Goal: Task Accomplishment & Management: Manage account settings

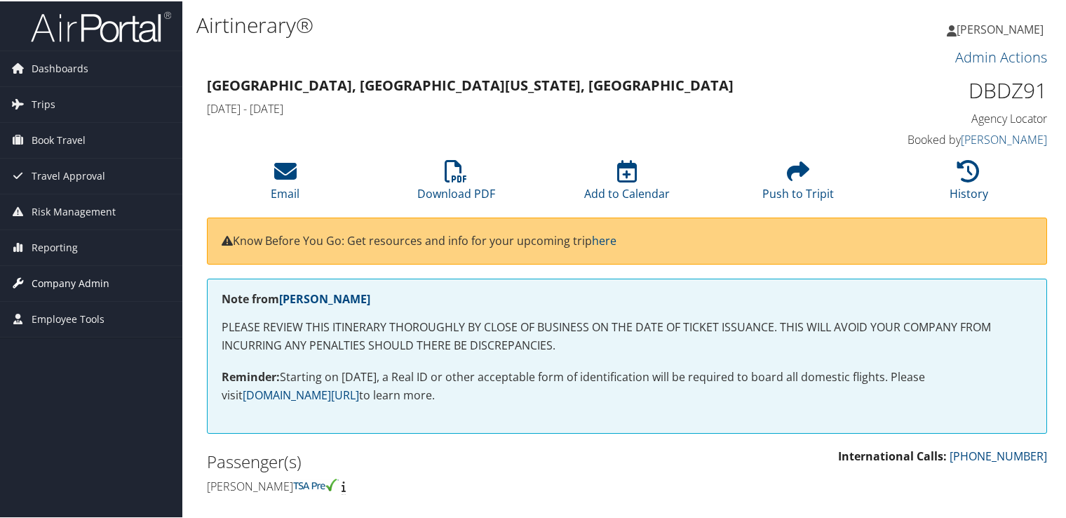
click at [119, 276] on link "Company Admin" at bounding box center [91, 281] width 182 height 35
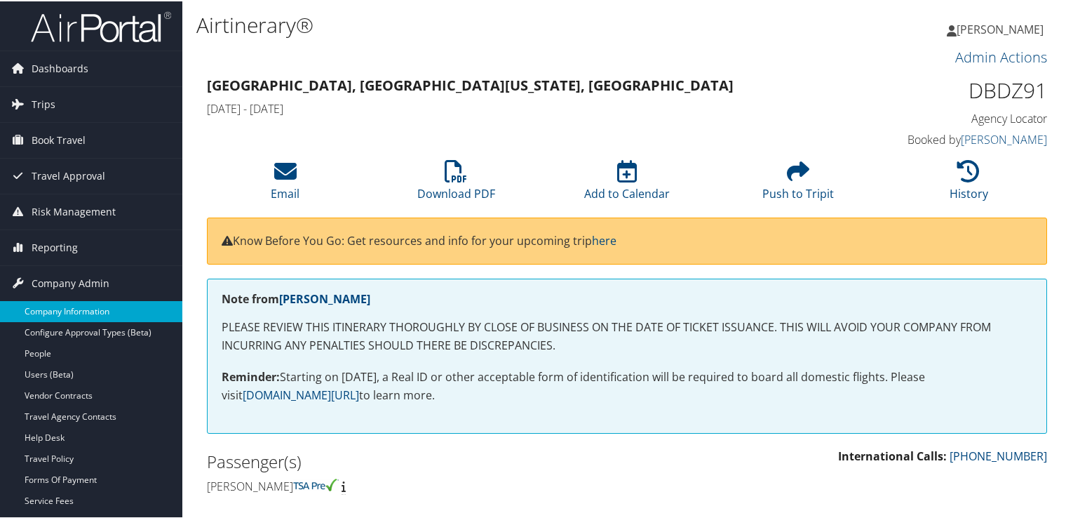
click at [98, 309] on link "Company Information" at bounding box center [91, 310] width 182 height 21
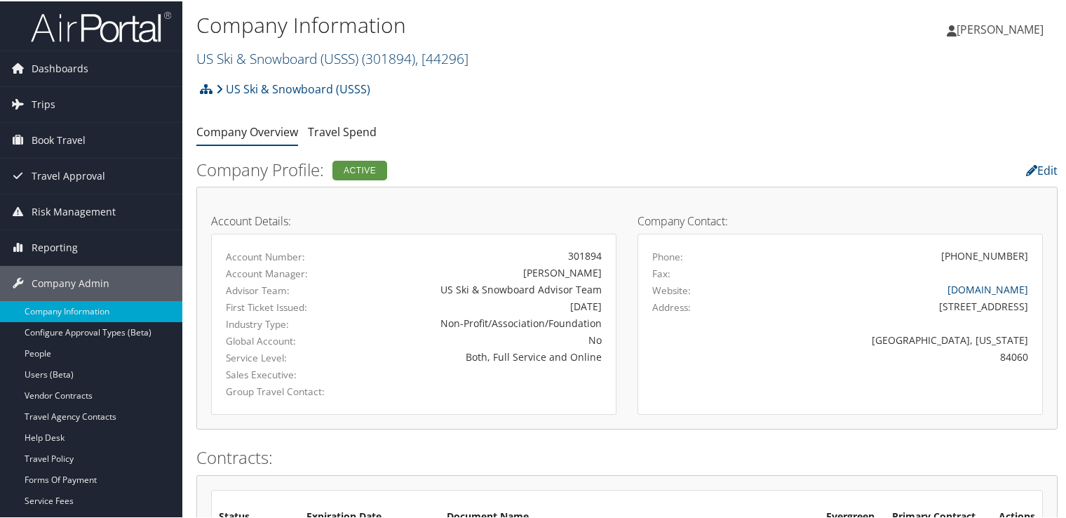
click at [340, 48] on link "US Ski & Snowboard (USSS) ( 301894 ) , [ 44296 ]" at bounding box center [332, 57] width 272 height 19
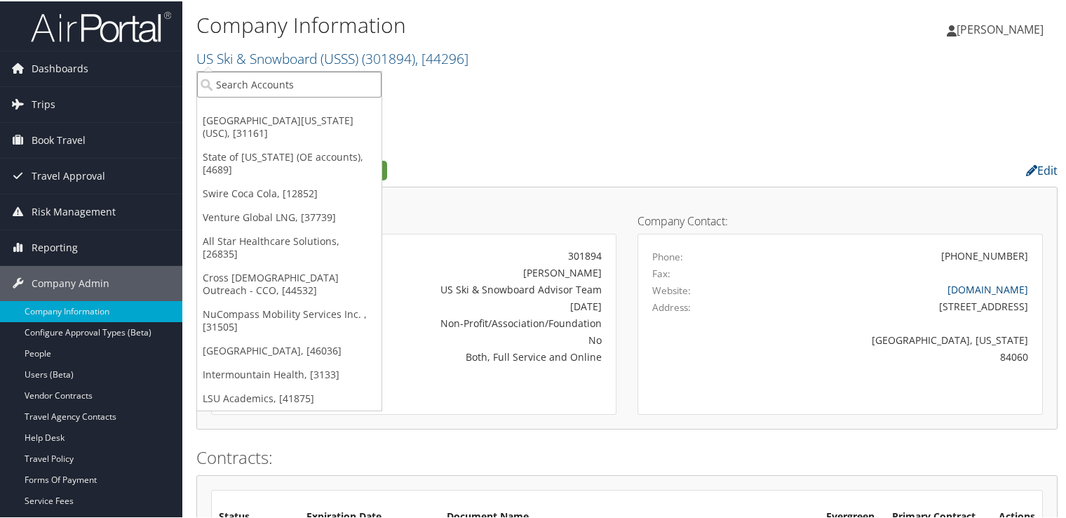
click at [314, 93] on input "search" at bounding box center [289, 83] width 184 height 26
type input "L"
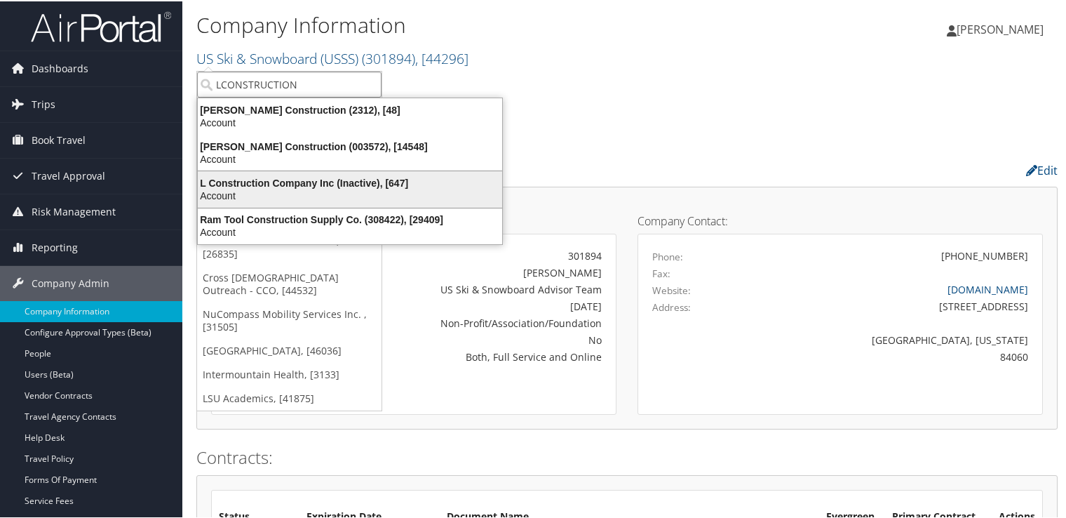
type input "CONSTRUCTION"
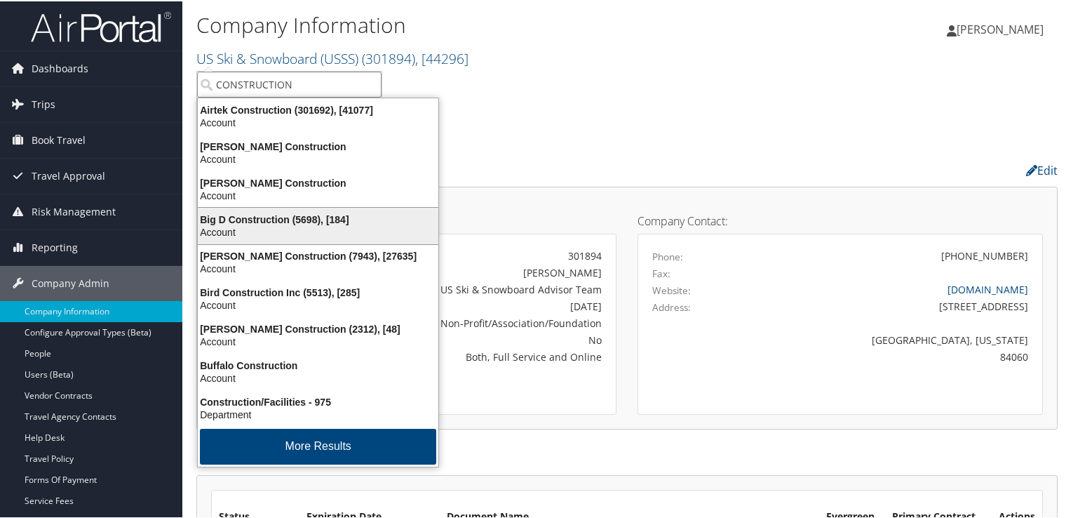
scroll to position [2, 0]
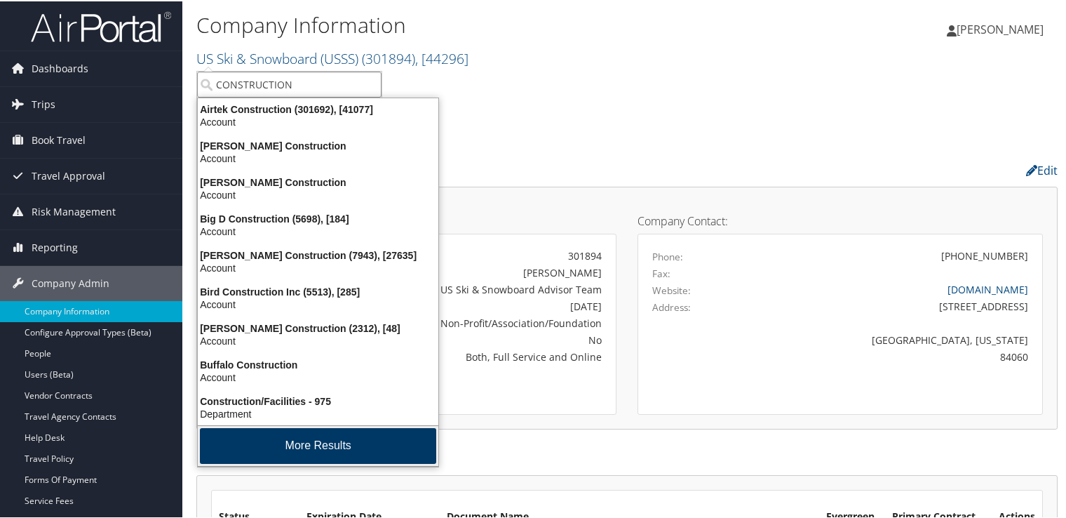
click at [331, 453] on button "More Results" at bounding box center [318, 444] width 236 height 36
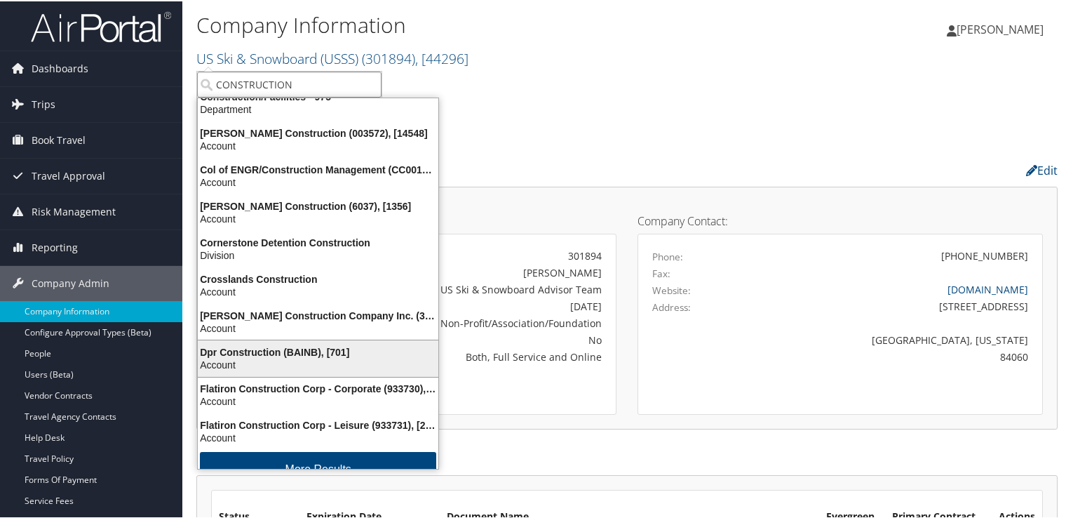
scroll to position [330, 0]
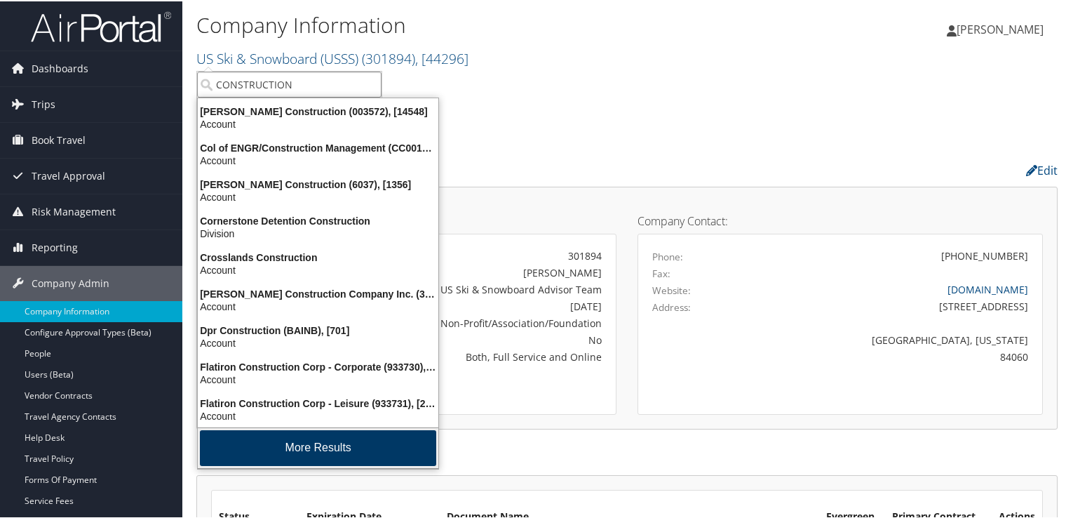
click at [295, 446] on button "More Results" at bounding box center [318, 447] width 236 height 36
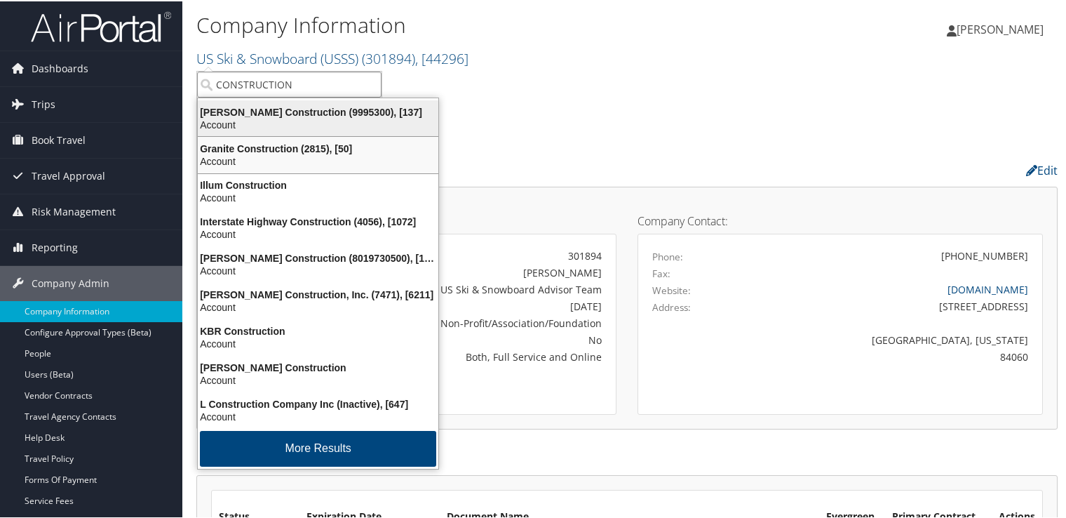
scroll to position [657, 0]
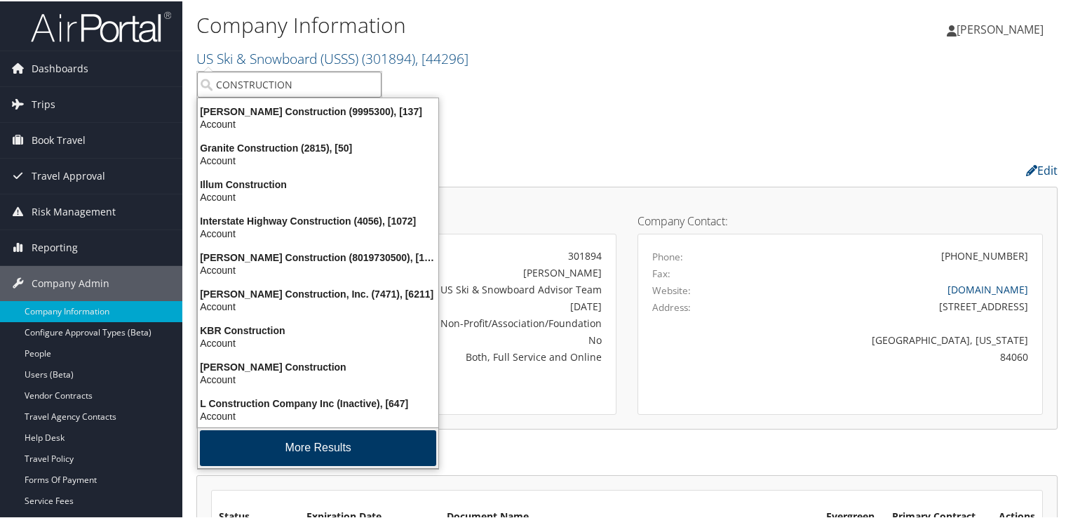
click at [297, 448] on button "More Results" at bounding box center [318, 447] width 236 height 36
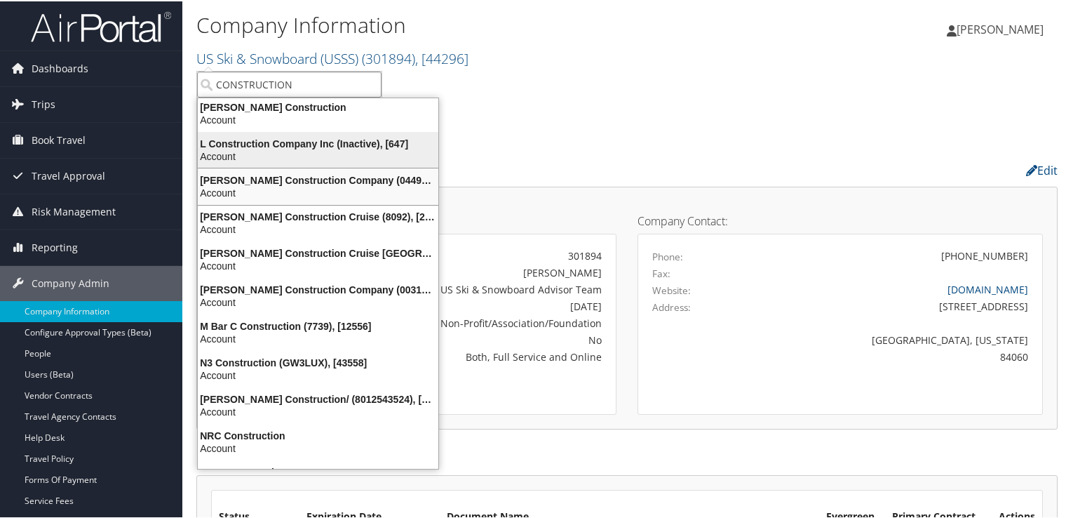
scroll to position [912, 0]
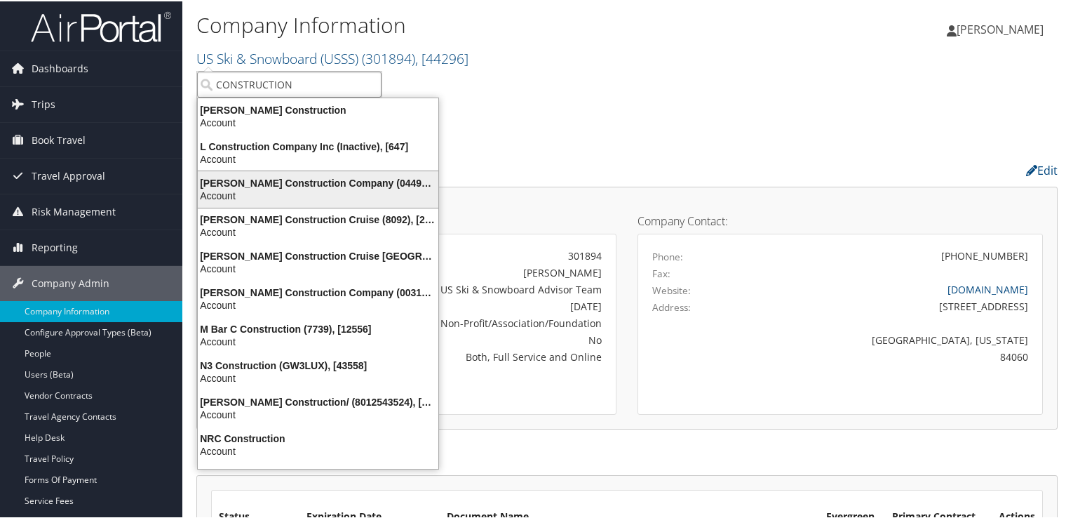
click at [323, 192] on div "Account" at bounding box center [317, 194] width 257 height 13
